Goal: Information Seeking & Learning: Learn about a topic

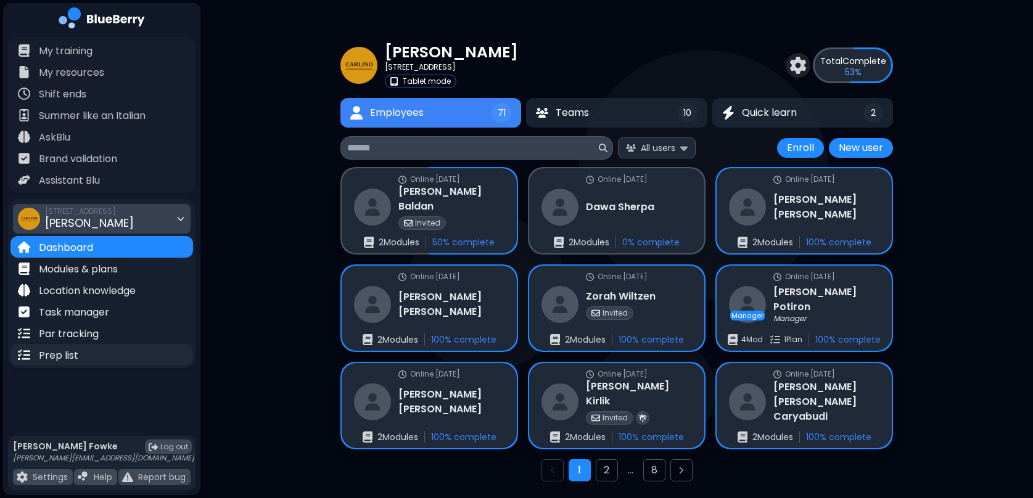
click at [58, 348] on div "Prep list" at bounding box center [48, 355] width 60 height 14
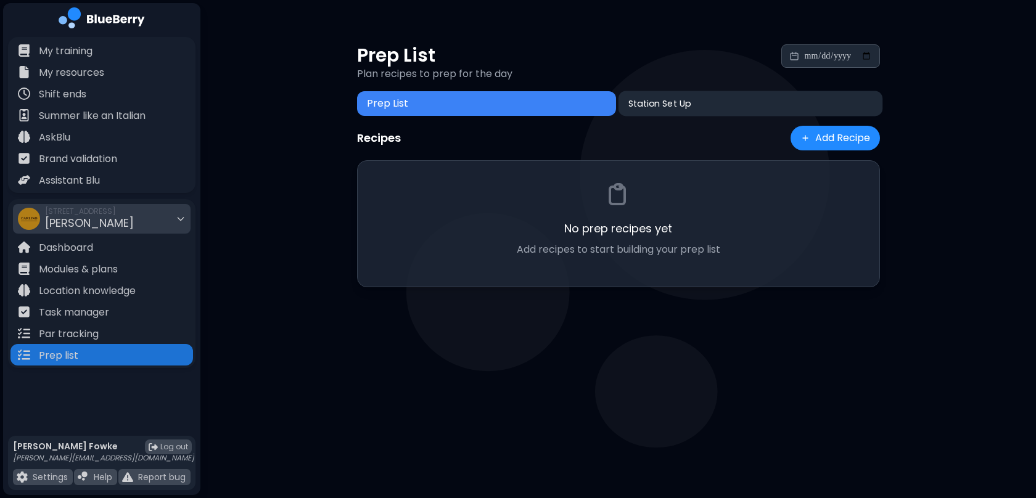
click at [663, 104] on span "Station Set Up" at bounding box center [659, 103] width 62 height 11
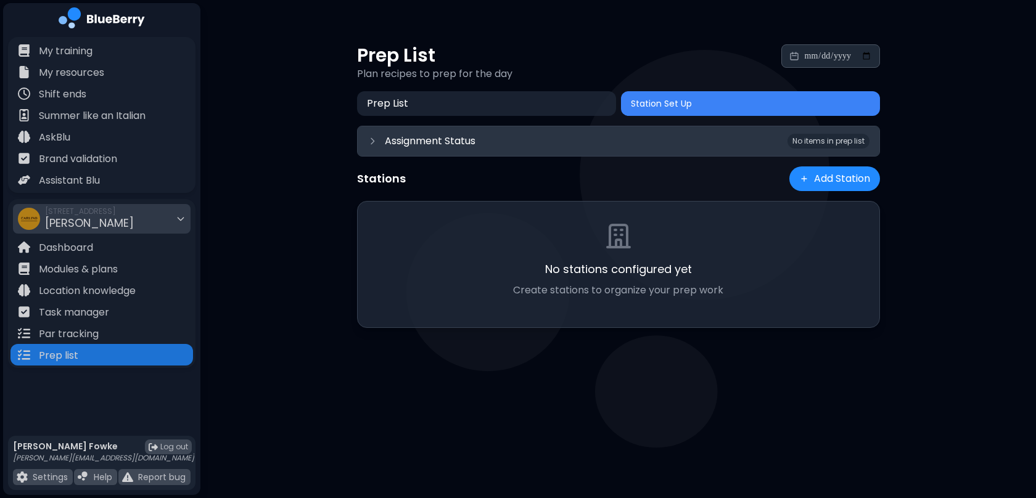
click at [473, 142] on span "Assignment Status" at bounding box center [430, 141] width 91 height 15
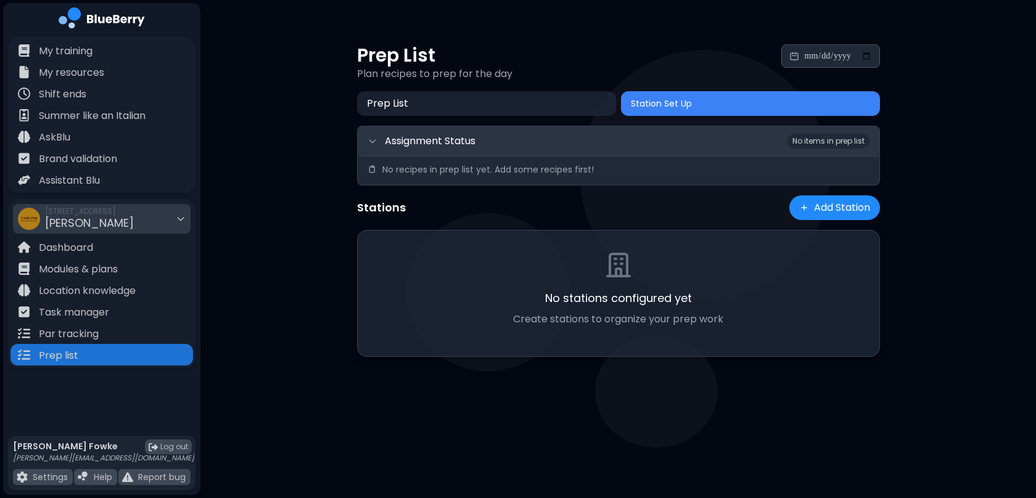
click at [473, 140] on span "Assignment Status" at bounding box center [430, 141] width 91 height 15
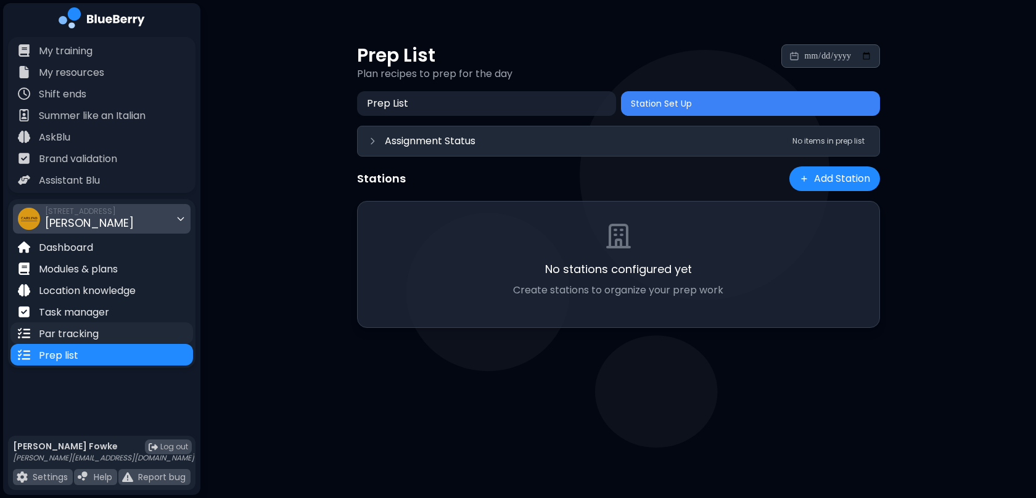
click at [80, 333] on p "Par tracking" at bounding box center [69, 334] width 60 height 15
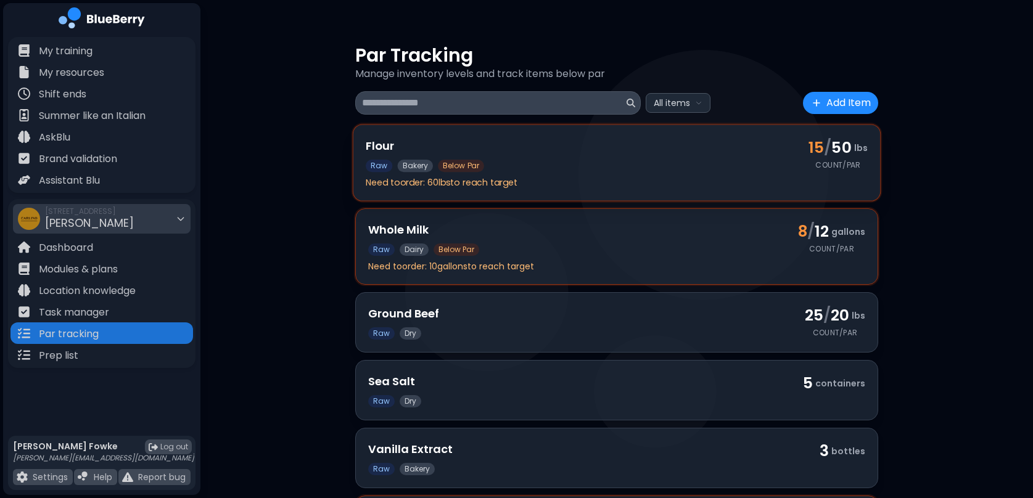
click at [663, 173] on div "Flour Raw bakery Below Par Need to order : 60 lbs to reach target" at bounding box center [580, 162] width 428 height 51
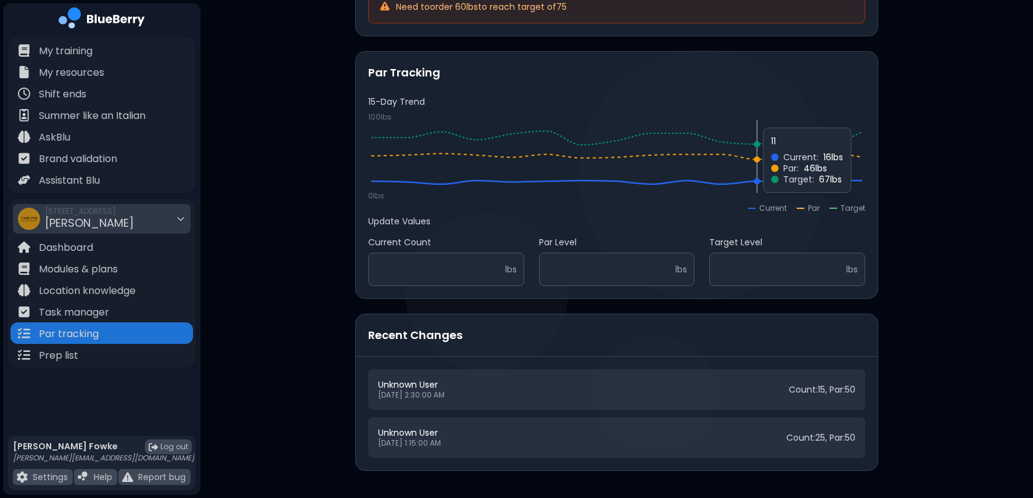
scroll to position [167, 0]
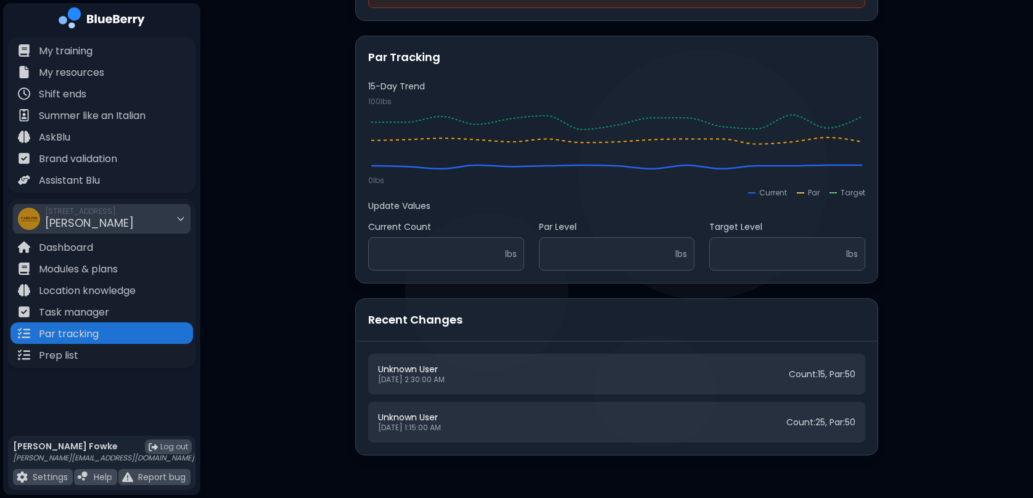
click at [440, 371] on div "Unknown User" at bounding box center [411, 369] width 67 height 11
click at [449, 385] on div "Unknown User [DATE] 2:30:00 AM Count: 15 , Par: 50" at bounding box center [616, 374] width 497 height 41
click at [419, 371] on div "Unknown User" at bounding box center [411, 369] width 67 height 11
click at [417, 432] on div "[DATE] 1:15:00 AM" at bounding box center [409, 428] width 63 height 10
click at [710, 379] on div "Unknown User [DATE] 2:30:00 AM Count: 15 , Par: 50" at bounding box center [616, 374] width 477 height 21
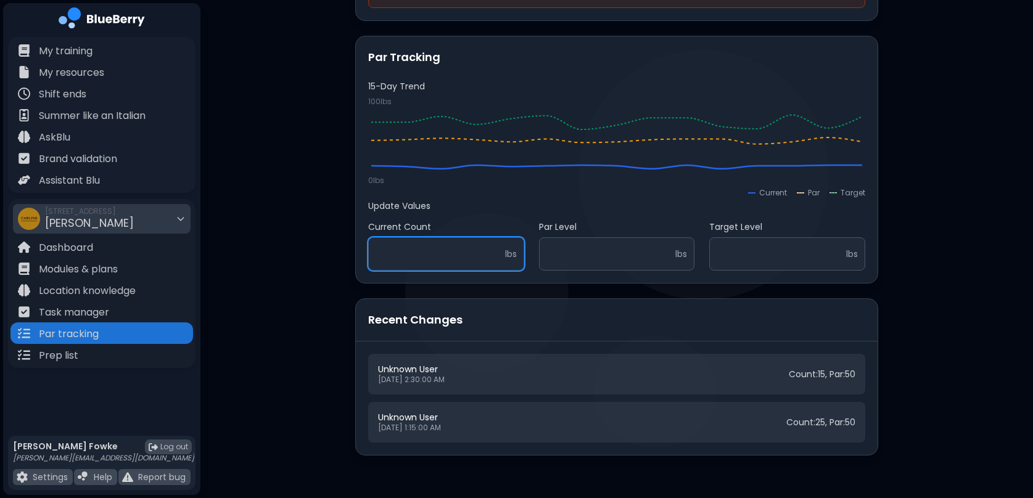
drag, startPoint x: 395, startPoint y: 253, endPoint x: 354, endPoint y: 253, distance: 40.7
click at [354, 253] on div "Back to List Settings Flour Raw bakery Below Par 15 / 50 lbs Current Need to or…" at bounding box center [616, 167] width 552 height 608
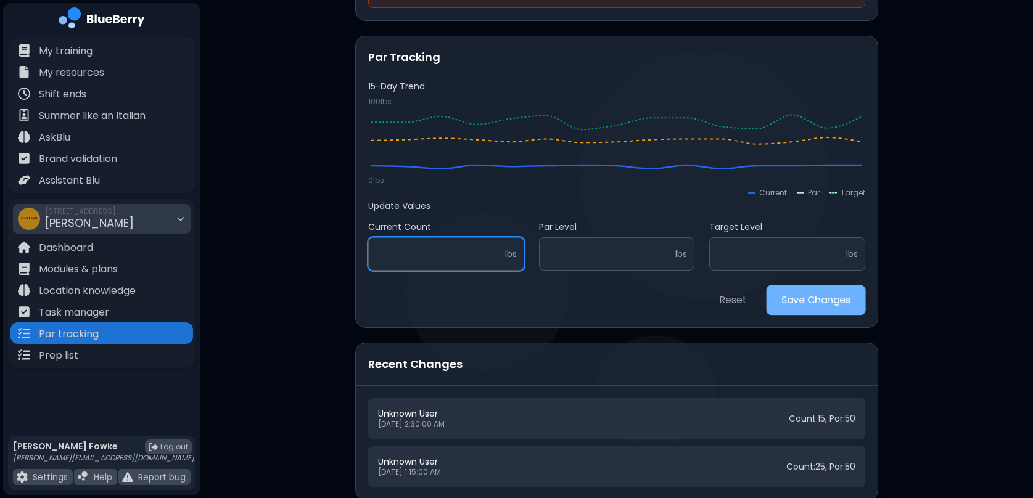
type input "***"
click at [786, 312] on button "Save Changes" at bounding box center [815, 300] width 99 height 30
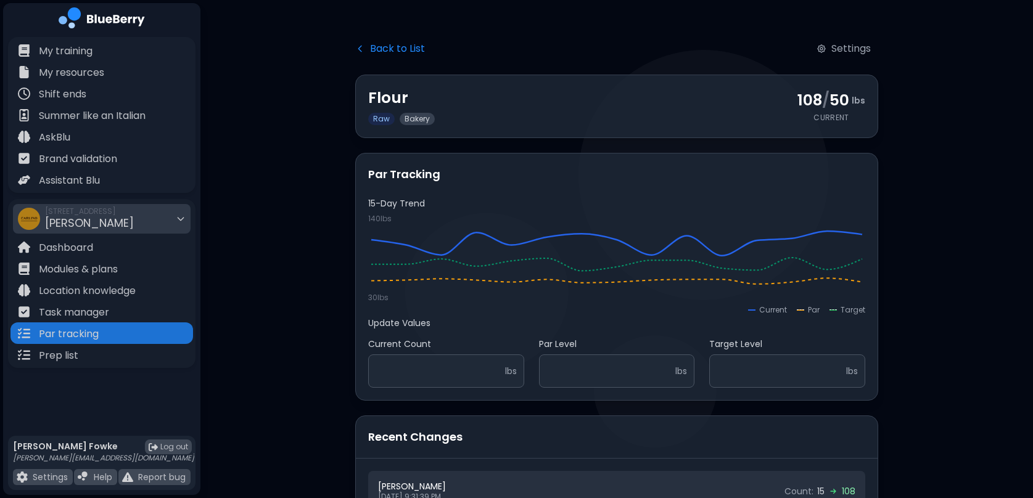
scroll to position [0, 0]
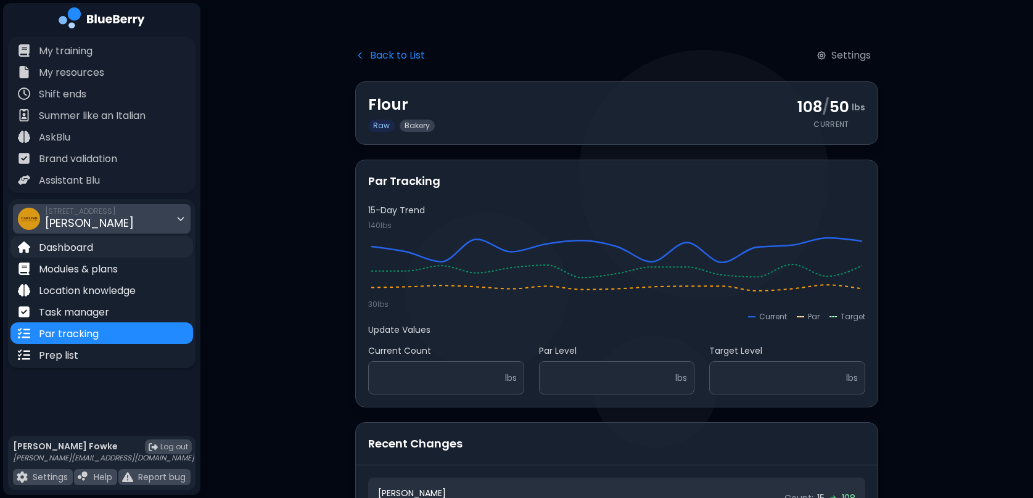
click at [59, 245] on p "Dashboard" at bounding box center [66, 247] width 54 height 15
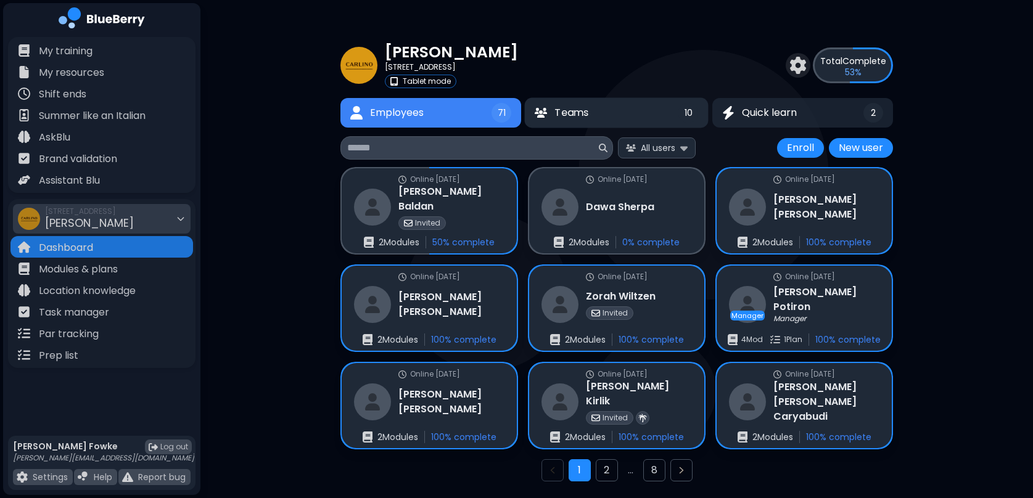
click at [602, 109] on button "Teams 10" at bounding box center [617, 113] width 184 height 30
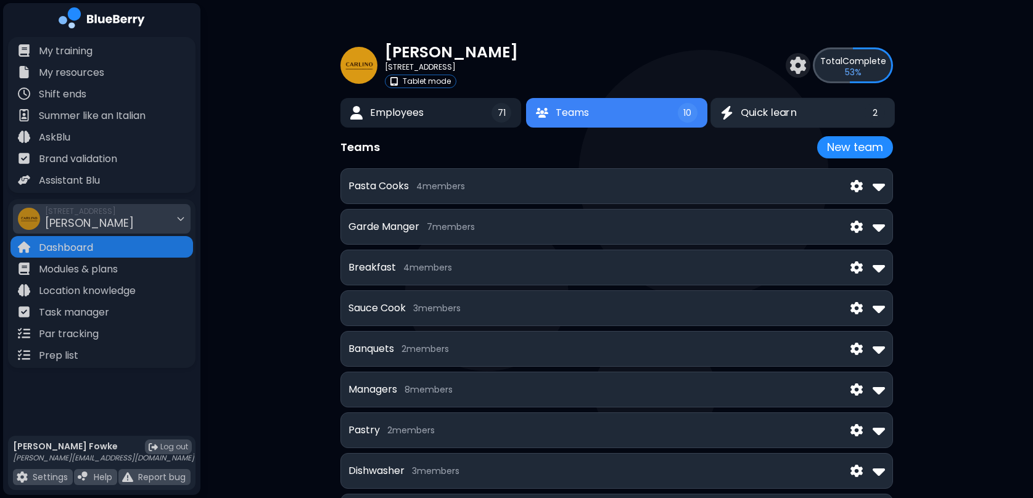
click at [789, 109] on span "Quick learn" at bounding box center [768, 112] width 56 height 15
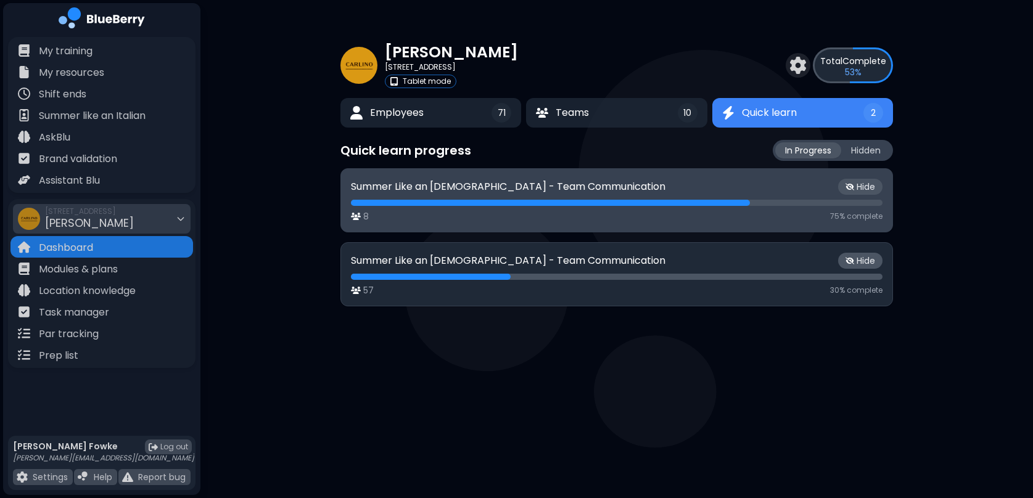
click at [545, 203] on div at bounding box center [550, 203] width 399 height 6
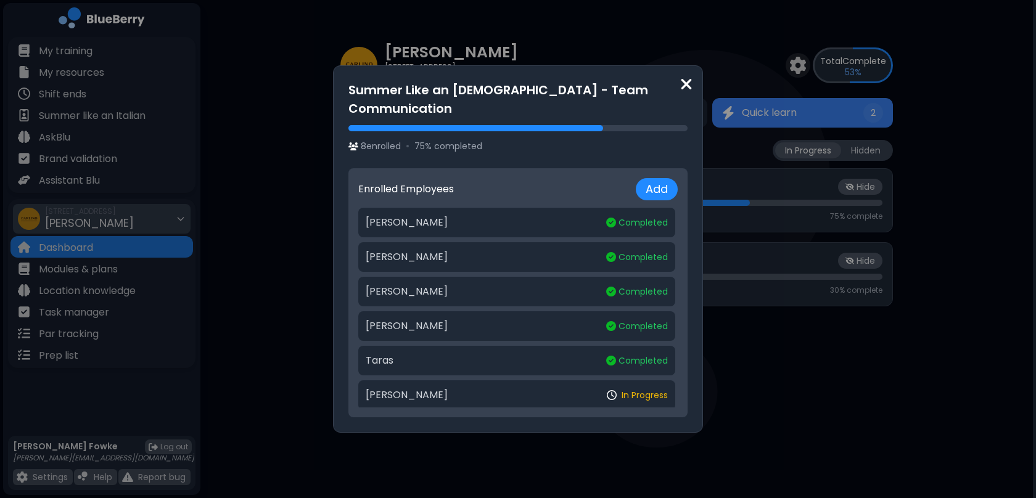
click at [684, 92] on img at bounding box center [686, 84] width 12 height 17
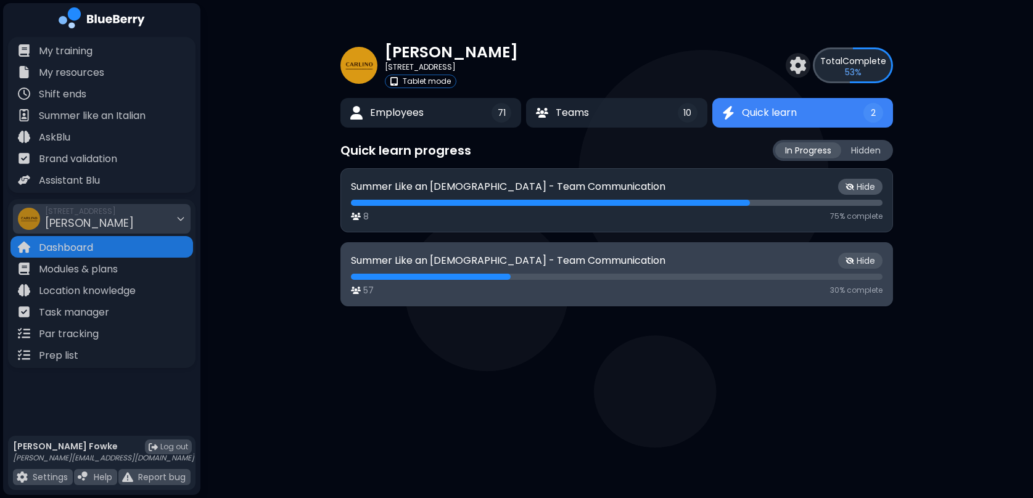
click at [661, 264] on div "Summer Like an [DEMOGRAPHIC_DATA] - Team Communication Hide" at bounding box center [616, 261] width 531 height 16
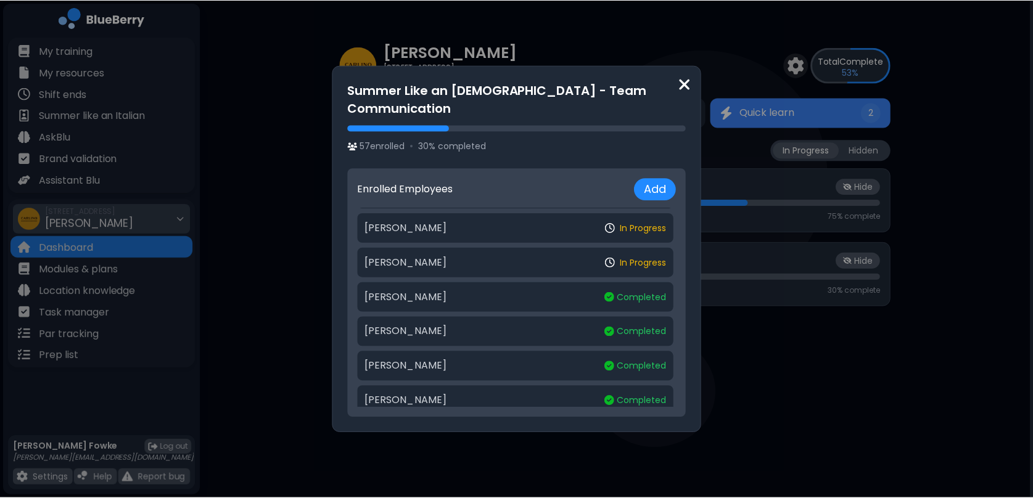
scroll to position [1526, 0]
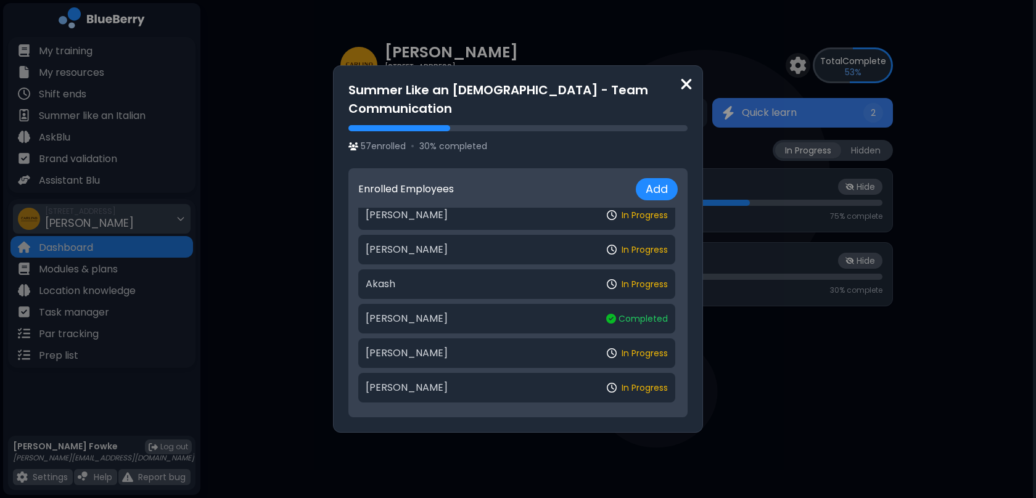
click at [682, 88] on img at bounding box center [686, 84] width 12 height 17
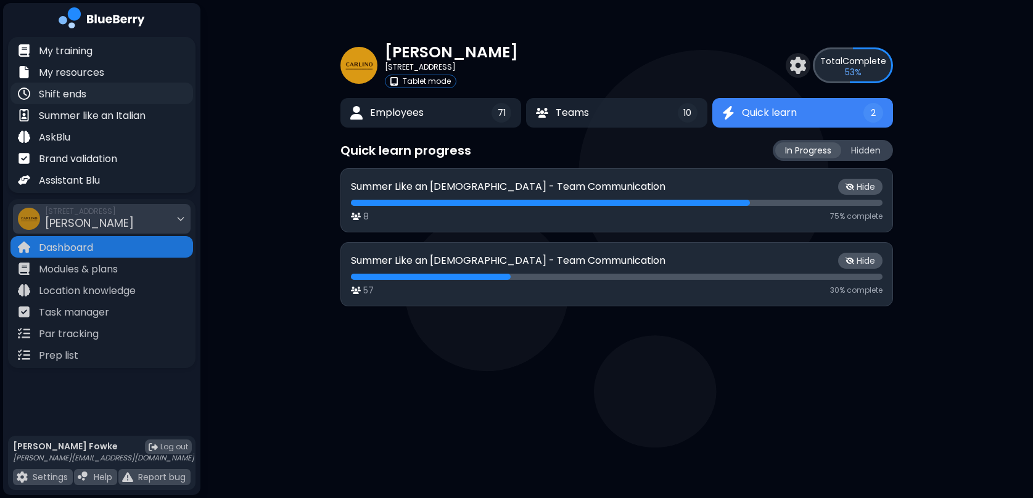
click at [70, 97] on p "Shift ends" at bounding box center [62, 94] width 47 height 15
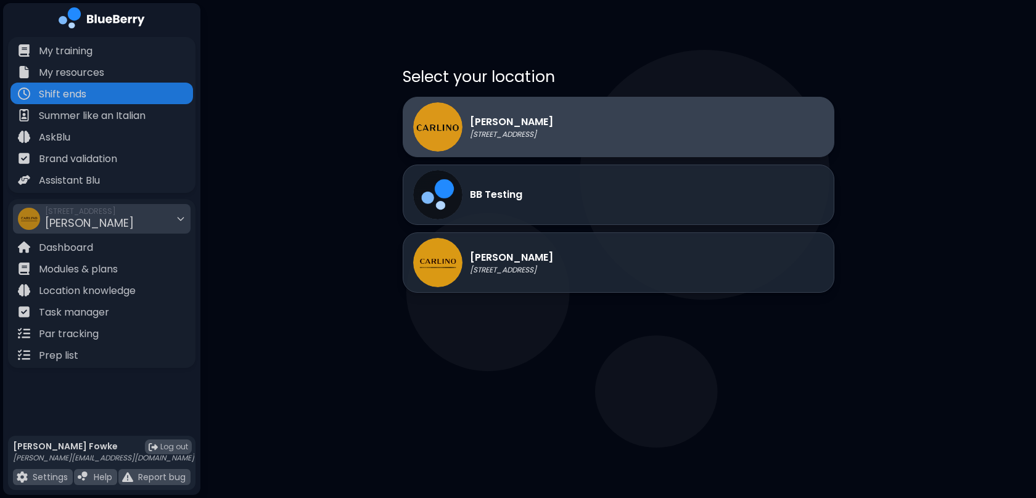
click at [503, 133] on p "[STREET_ADDRESS]" at bounding box center [511, 134] width 83 height 10
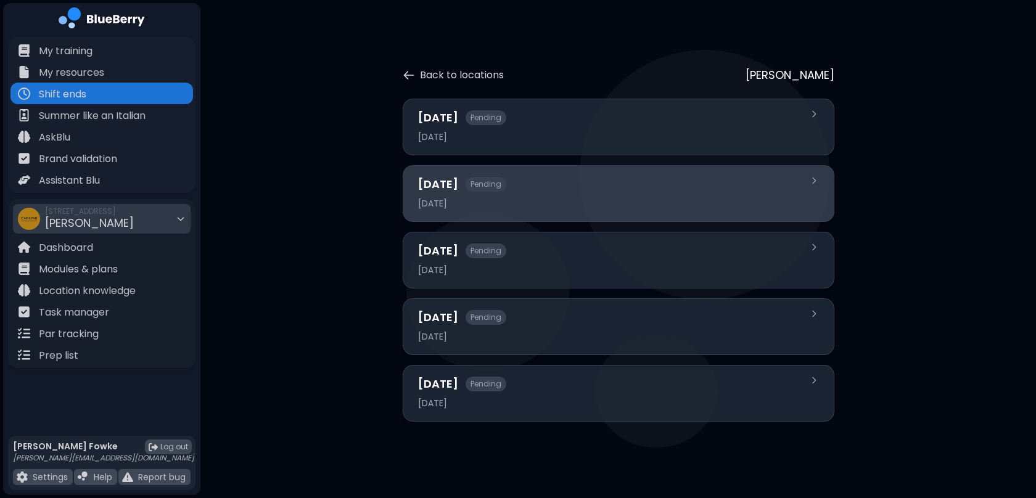
click at [622, 193] on div "[DATE] Pending [DATE]" at bounding box center [611, 194] width 386 height 36
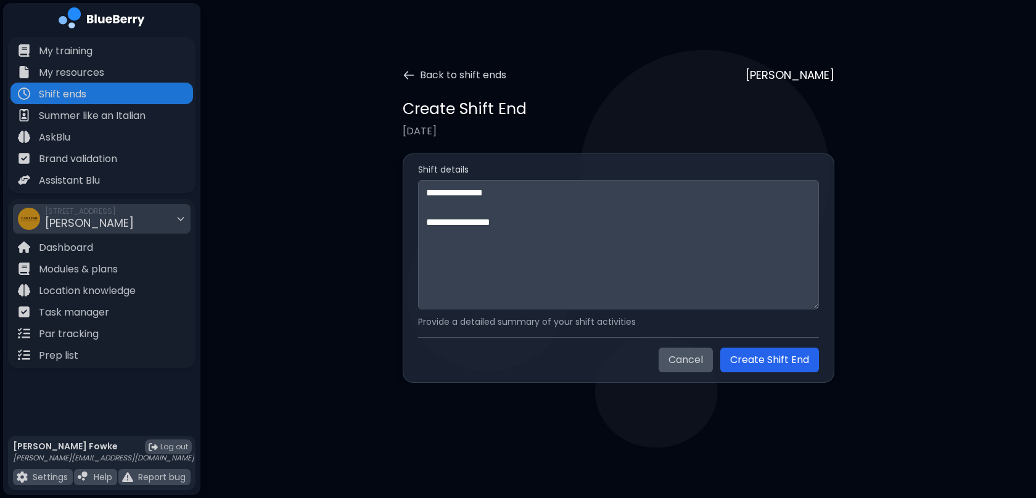
click at [331, 356] on div "**********" at bounding box center [617, 206] width 835 height 412
click at [698, 362] on button "Cancel" at bounding box center [685, 360] width 54 height 25
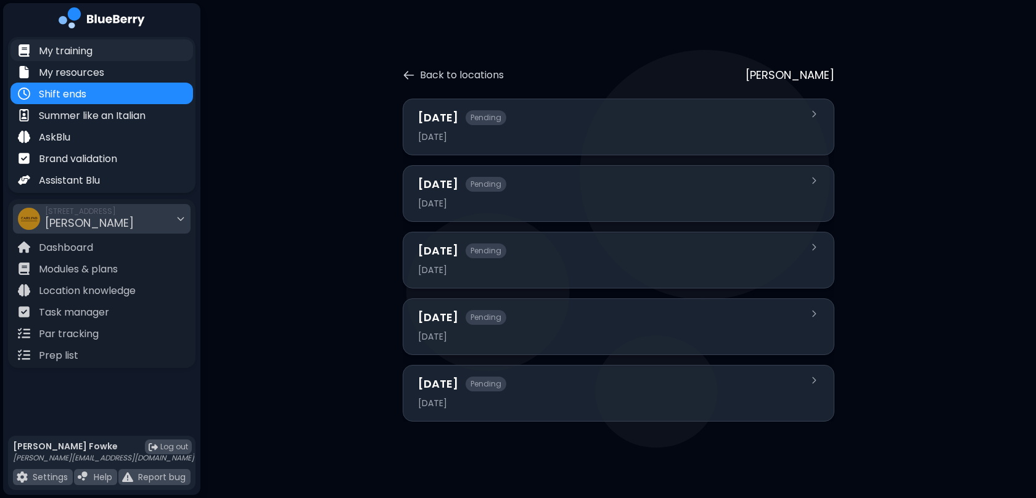
click at [60, 53] on p "My training" at bounding box center [66, 51] width 54 height 15
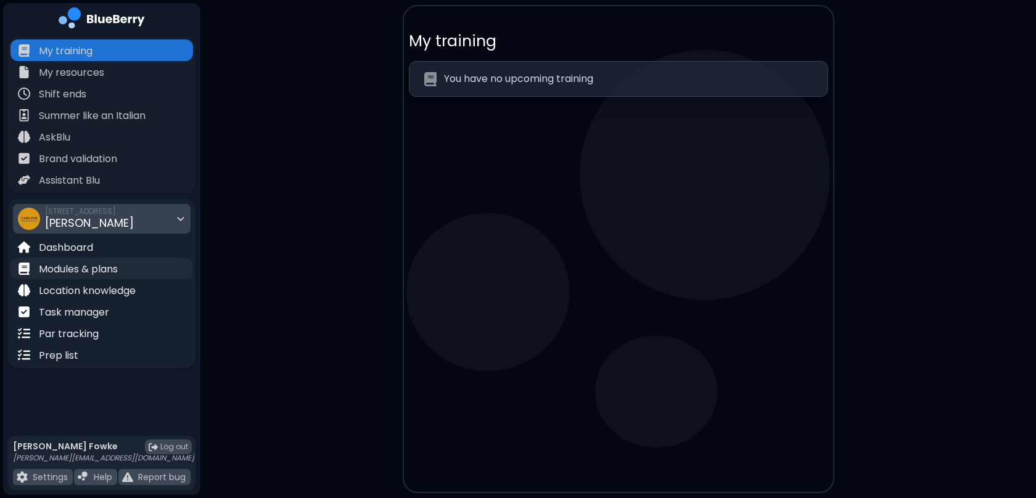
click at [73, 272] on p "Modules & plans" at bounding box center [78, 269] width 79 height 15
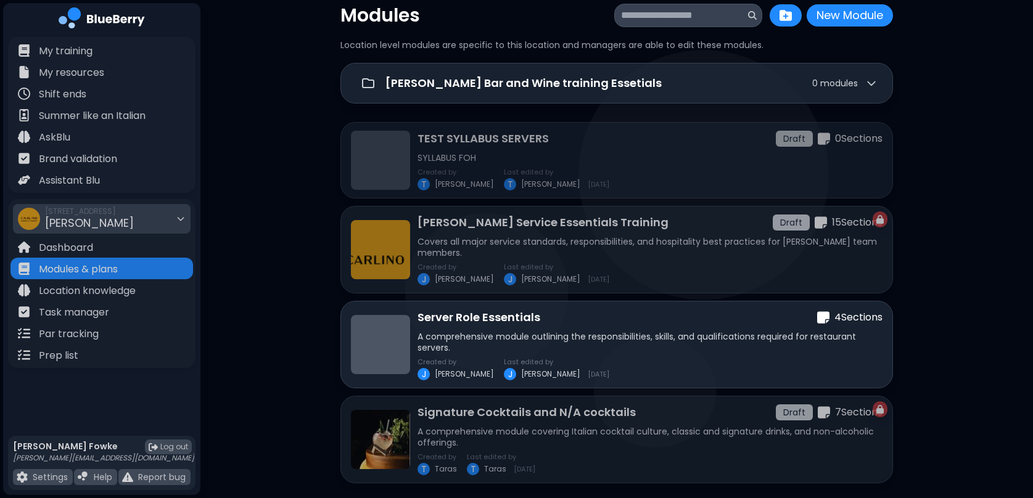
scroll to position [70, 0]
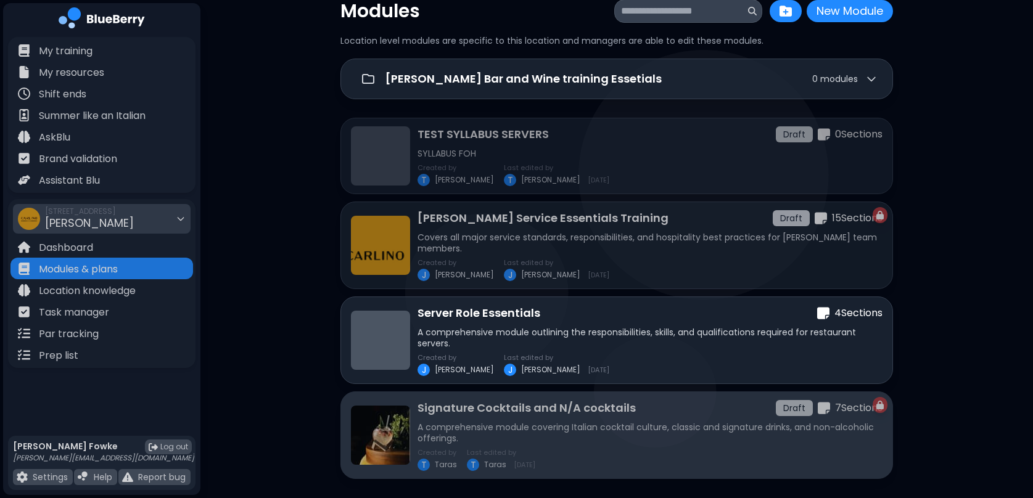
click at [489, 426] on p "A comprehensive module covering Italian cocktail culture, classic and signature…" at bounding box center [649, 433] width 465 height 22
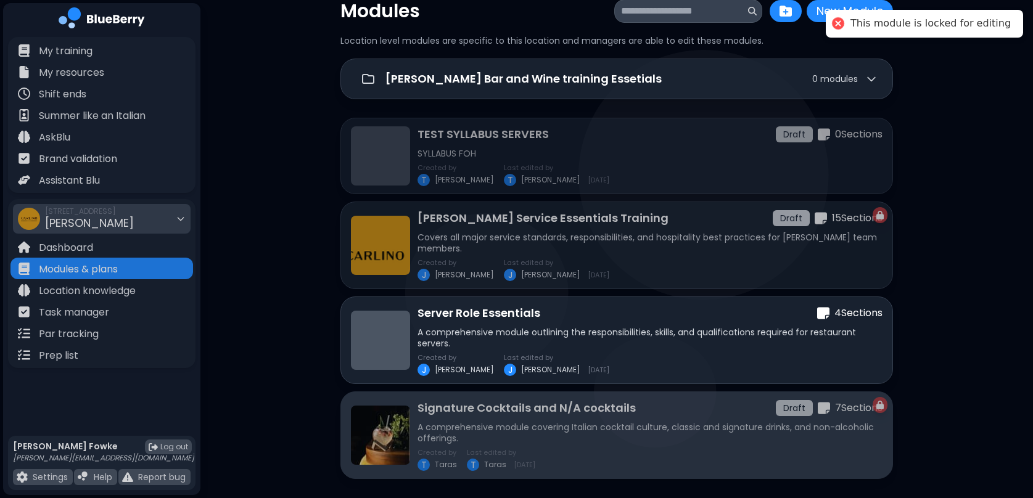
click at [525, 402] on p "Signature Cocktails and N/A cocktails" at bounding box center [526, 407] width 218 height 17
click at [395, 428] on img at bounding box center [380, 435] width 59 height 59
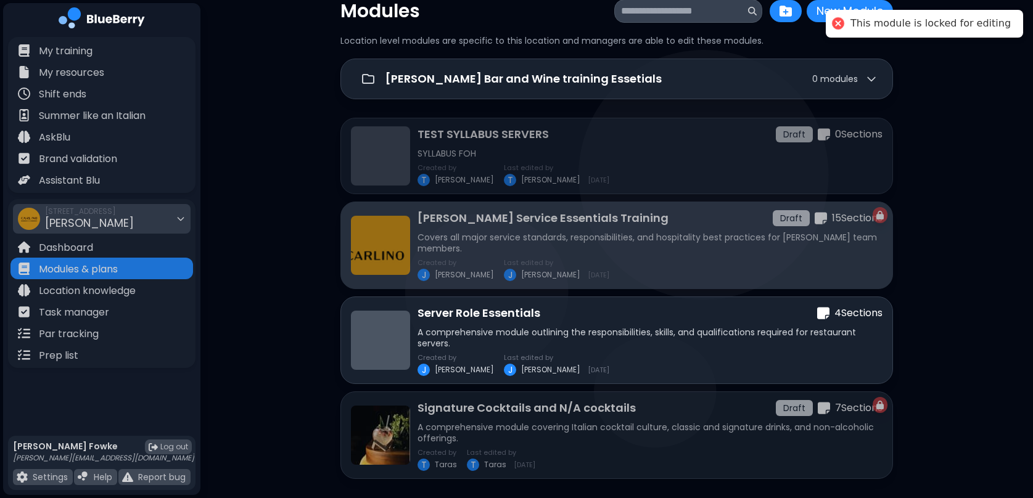
click at [373, 244] on img at bounding box center [380, 245] width 59 height 59
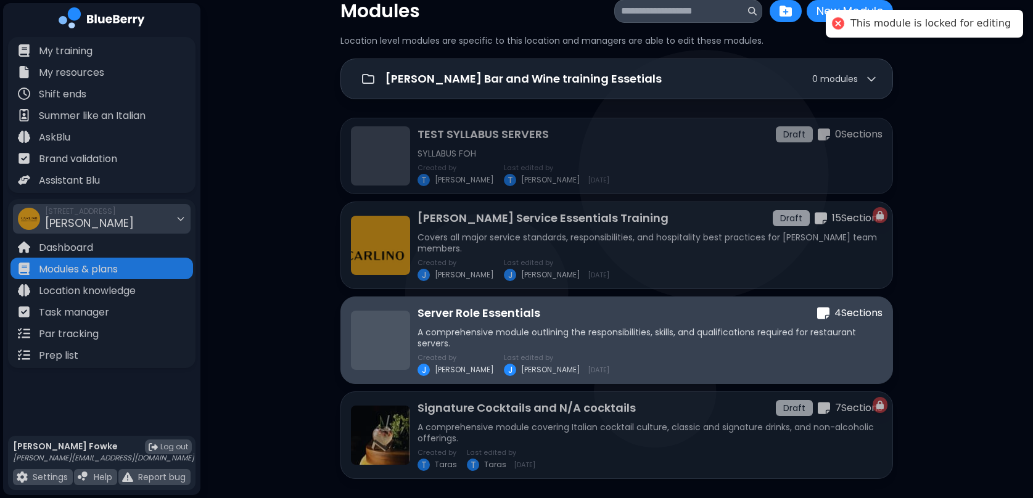
click at [389, 343] on div at bounding box center [380, 340] width 59 height 59
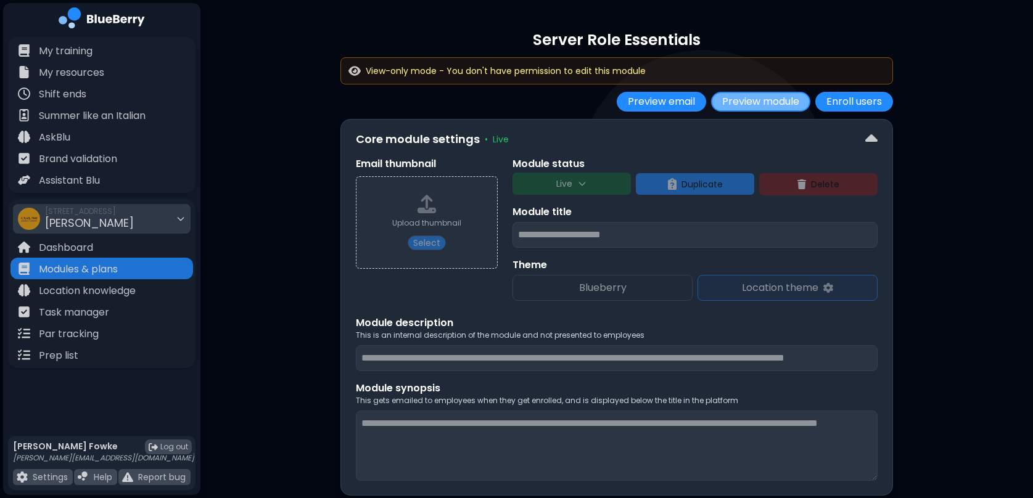
click at [756, 107] on button "Preview module" at bounding box center [760, 102] width 99 height 20
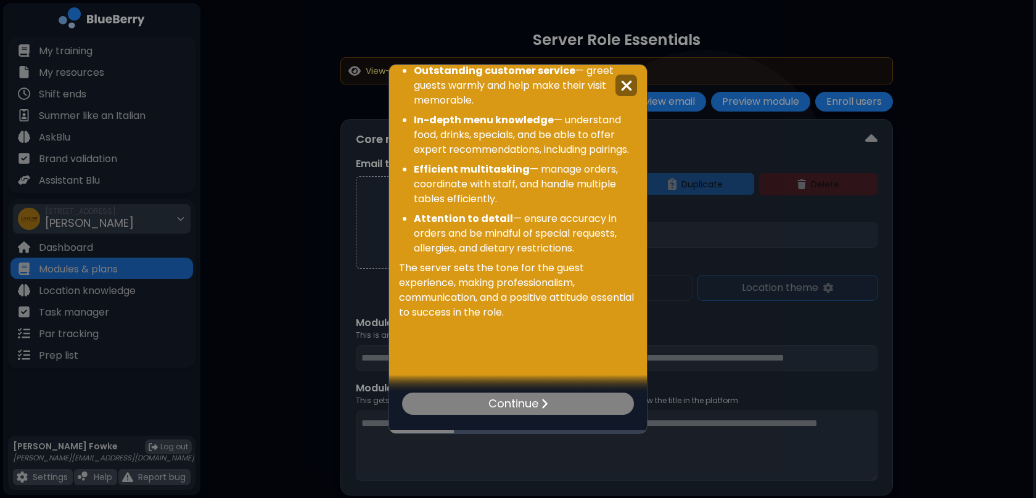
scroll to position [174, 0]
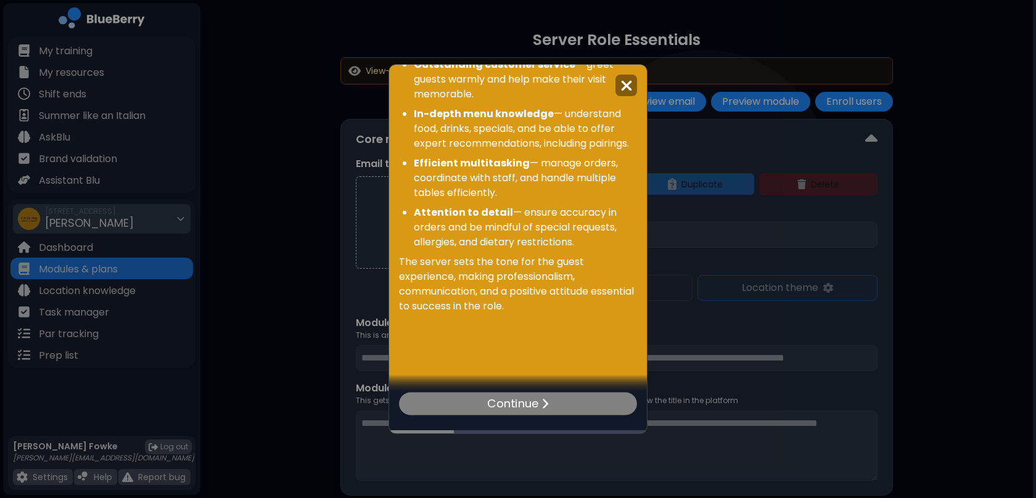
click at [521, 402] on p "Continue" at bounding box center [512, 404] width 51 height 18
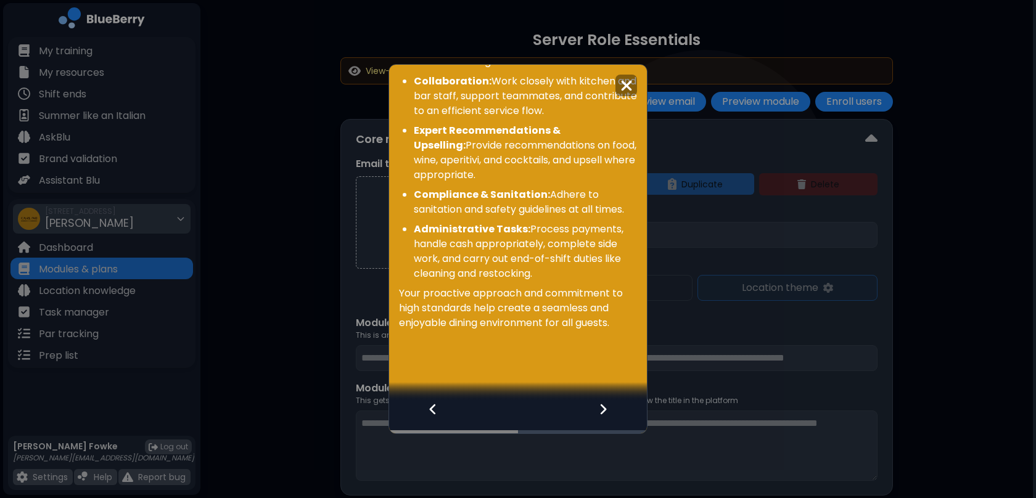
scroll to position [305, 0]
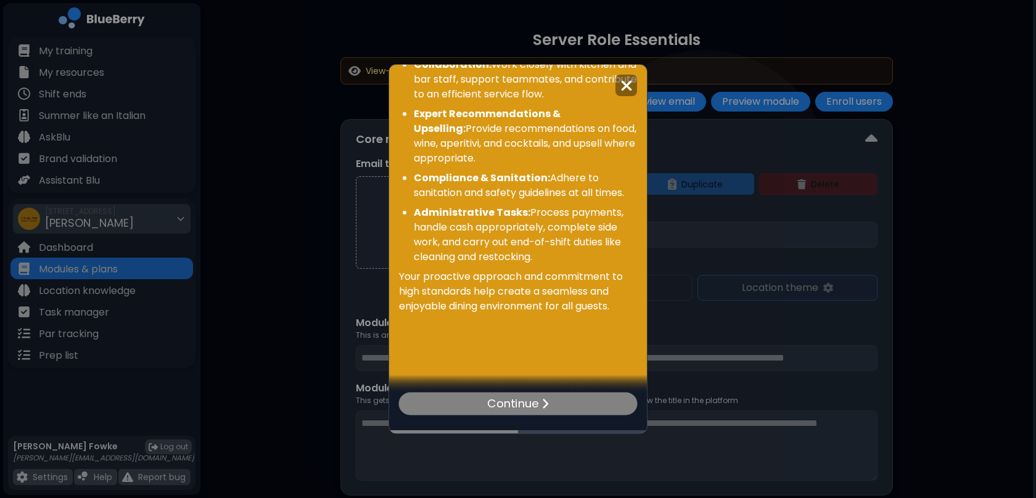
click at [534, 400] on p "Continue" at bounding box center [512, 404] width 51 height 18
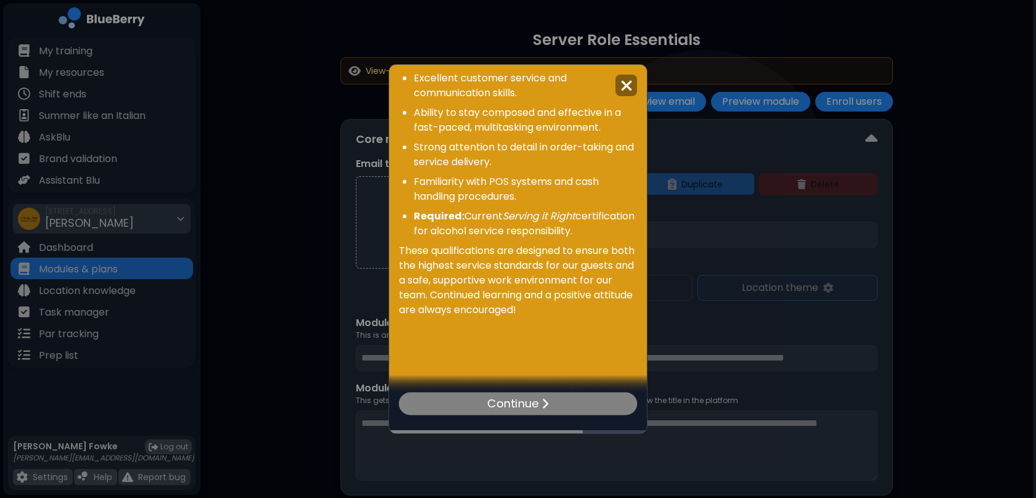
scroll to position [95, 0]
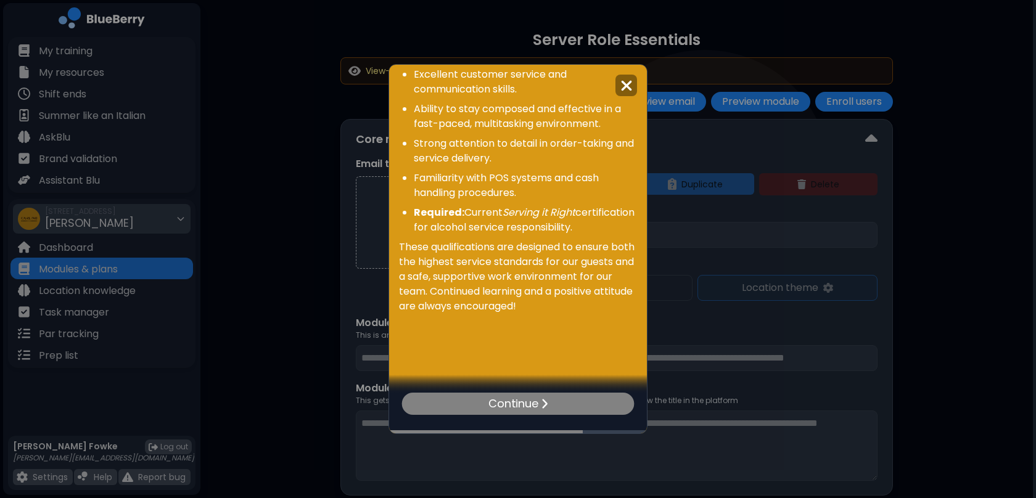
click at [522, 400] on p "Continue" at bounding box center [513, 403] width 50 height 17
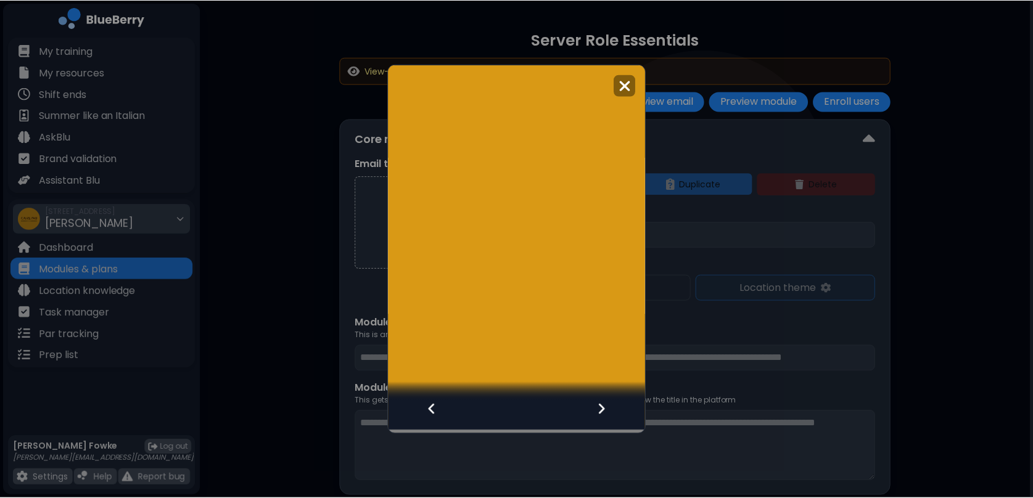
scroll to position [0, 0]
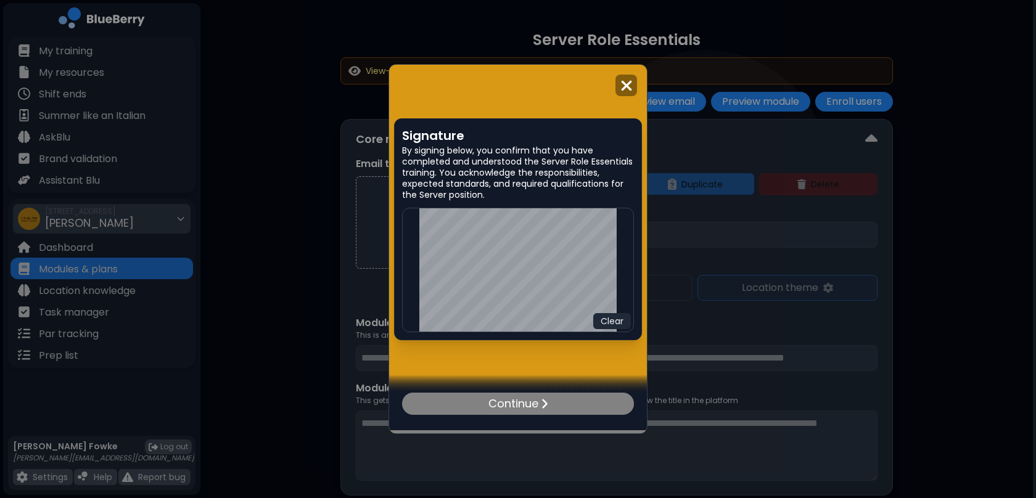
click at [602, 408] on div "Continue" at bounding box center [518, 404] width 232 height 22
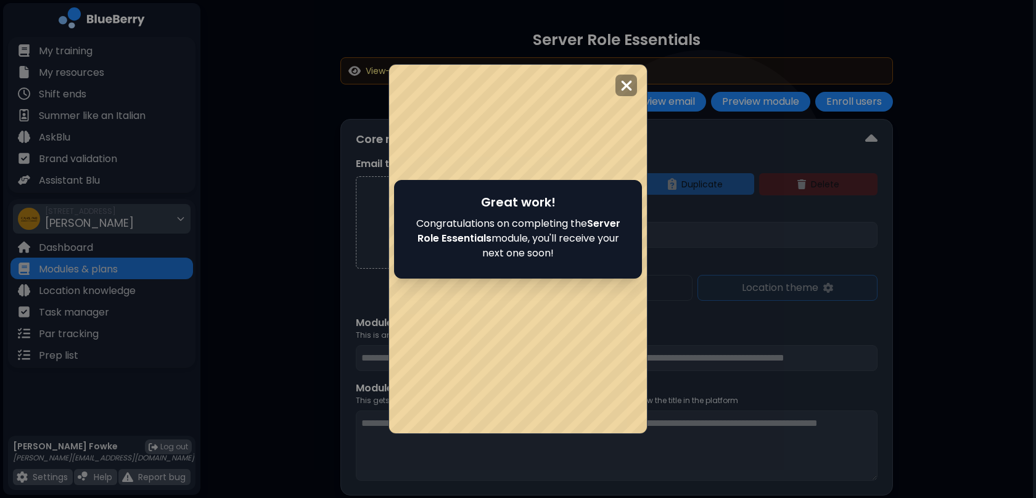
click at [552, 357] on div at bounding box center [518, 249] width 258 height 369
click at [628, 95] on div at bounding box center [626, 86] width 22 height 22
